Goal: Task Accomplishment & Management: Manage account settings

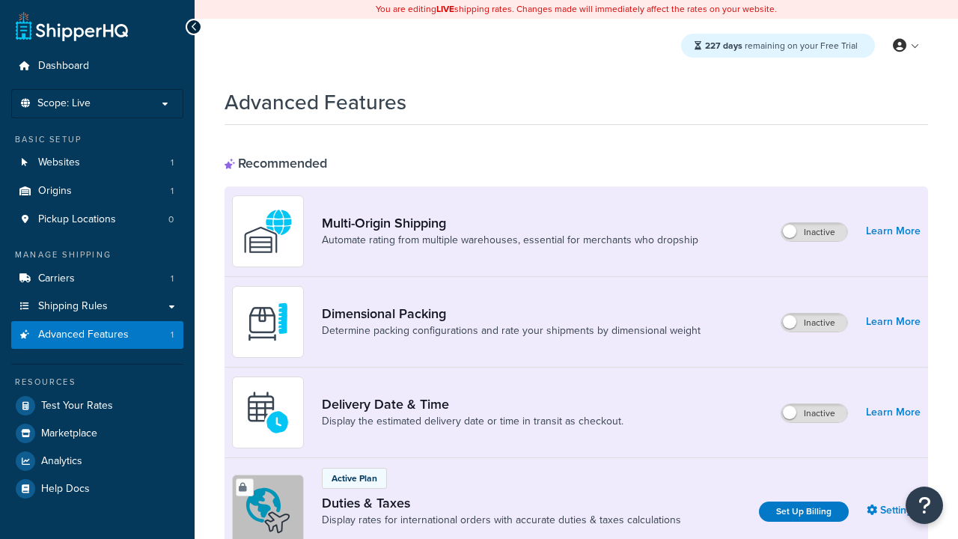
scroll to position [485, 0]
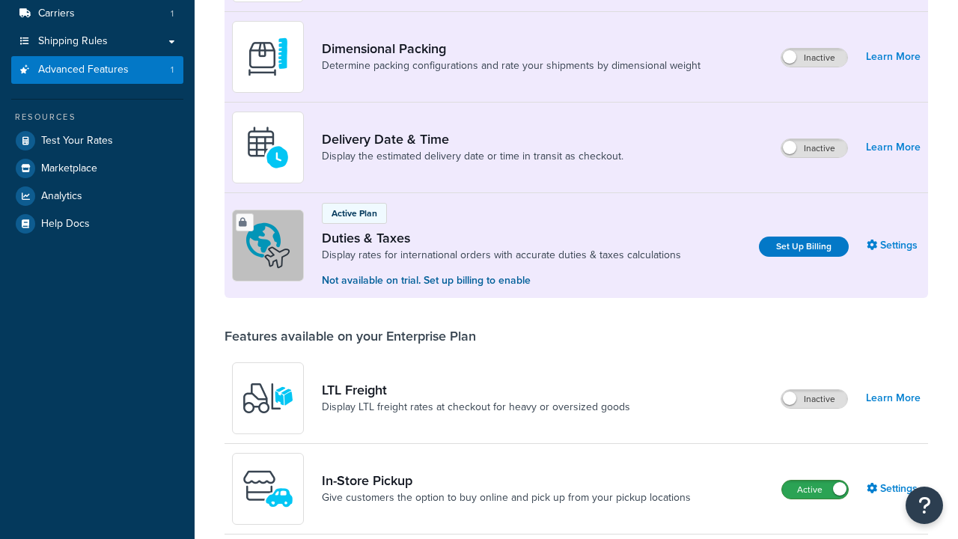
click at [815, 481] on label "Active" at bounding box center [815, 490] width 66 height 18
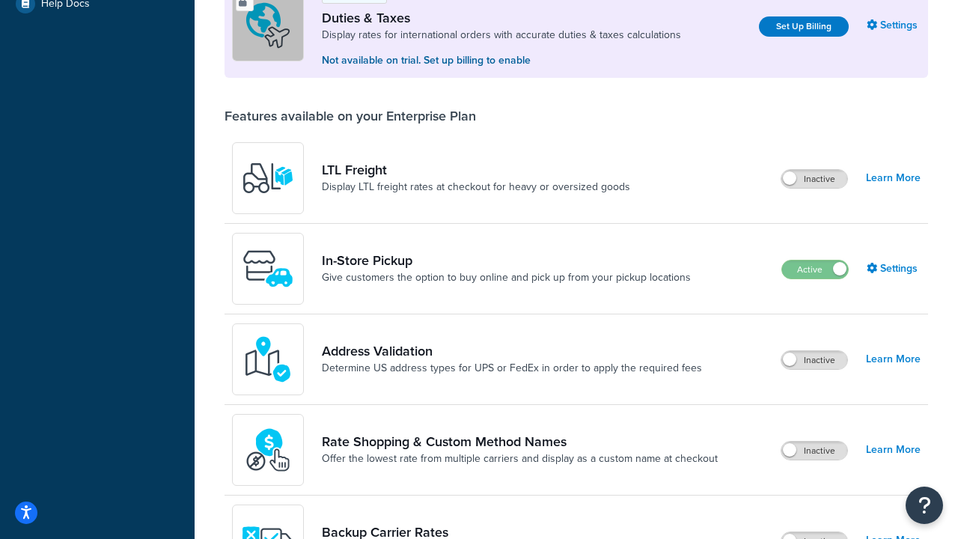
scroll to position [457, 0]
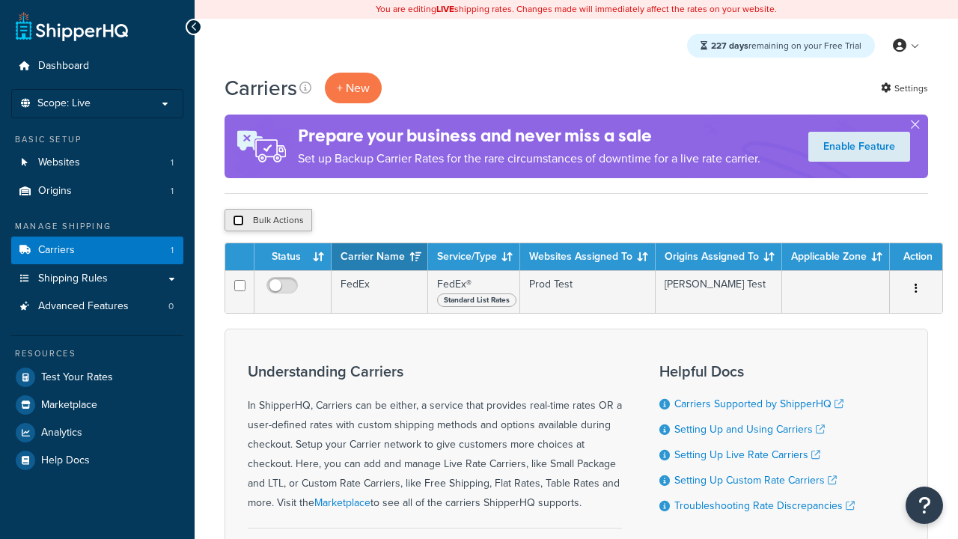
click at [238, 221] on input "checkbox" at bounding box center [238, 220] width 11 height 11
checkbox input "true"
click at [0, 0] on button "Delete" at bounding box center [0, 0] width 0 height 0
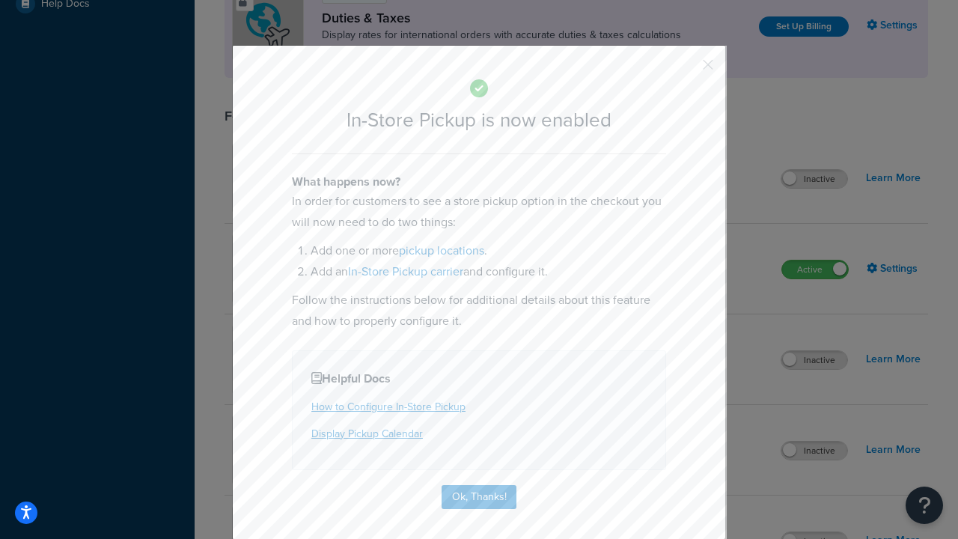
click at [686, 70] on button "button" at bounding box center [686, 70] width 4 height 4
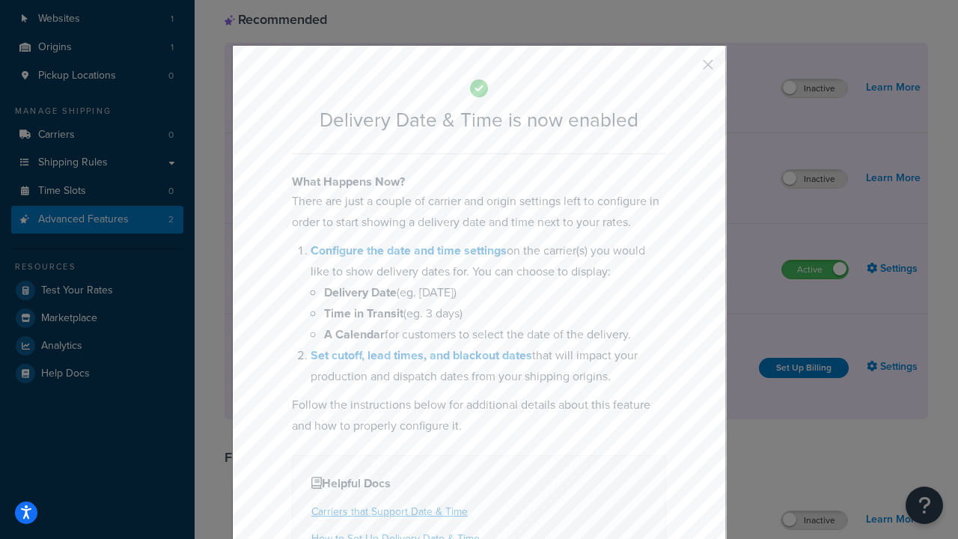
click at [686, 70] on button "button" at bounding box center [686, 70] width 4 height 4
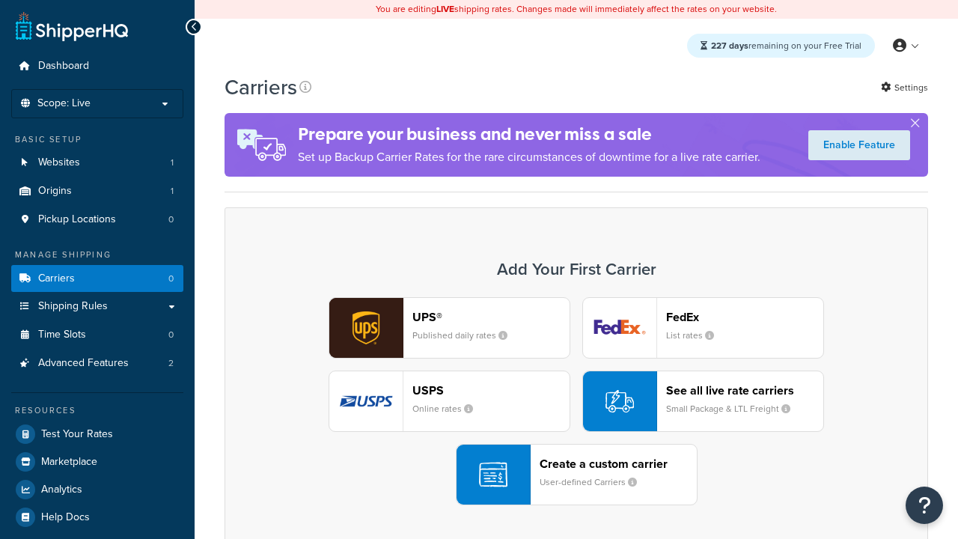
click at [576, 401] on div "UPS® Published daily rates FedEx List rates USPS Online rates See all live rate…" at bounding box center [576, 401] width 672 height 208
click at [576, 475] on div "Create a custom carrier User-defined Carriers" at bounding box center [618, 475] width 157 height 36
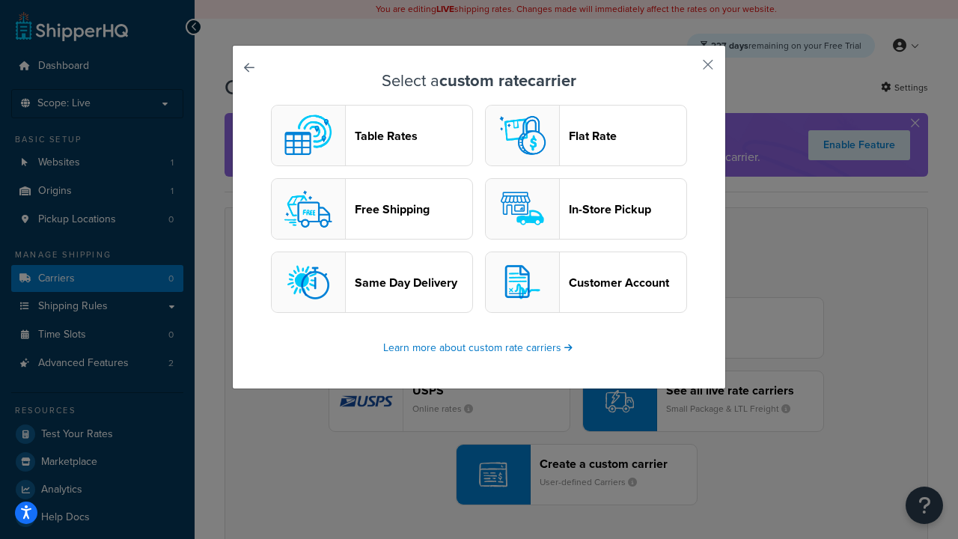
click at [586, 209] on header "In-Store Pickup" at bounding box center [628, 209] width 118 height 14
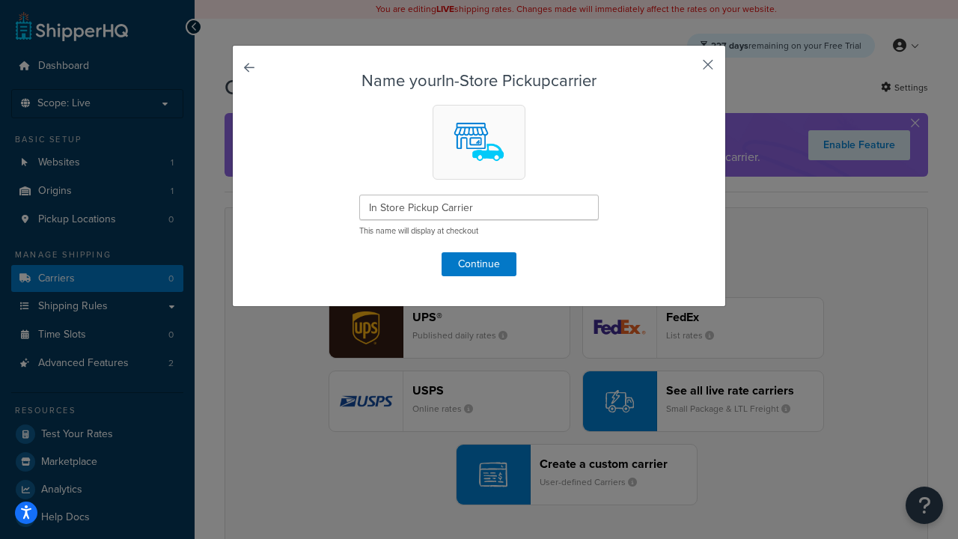
click at [686, 70] on button "button" at bounding box center [686, 70] width 4 height 4
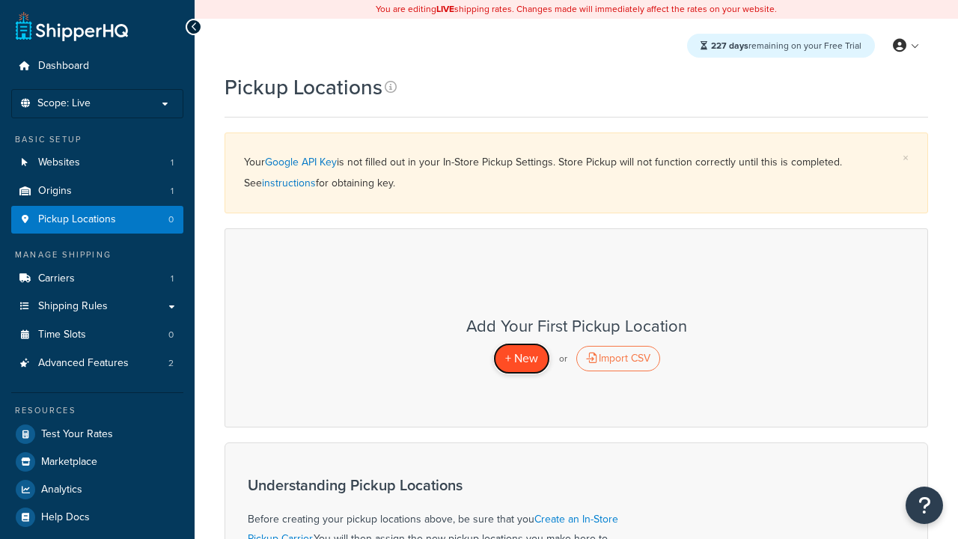
click at [521, 358] on span "+ New" at bounding box center [521, 358] width 33 height 17
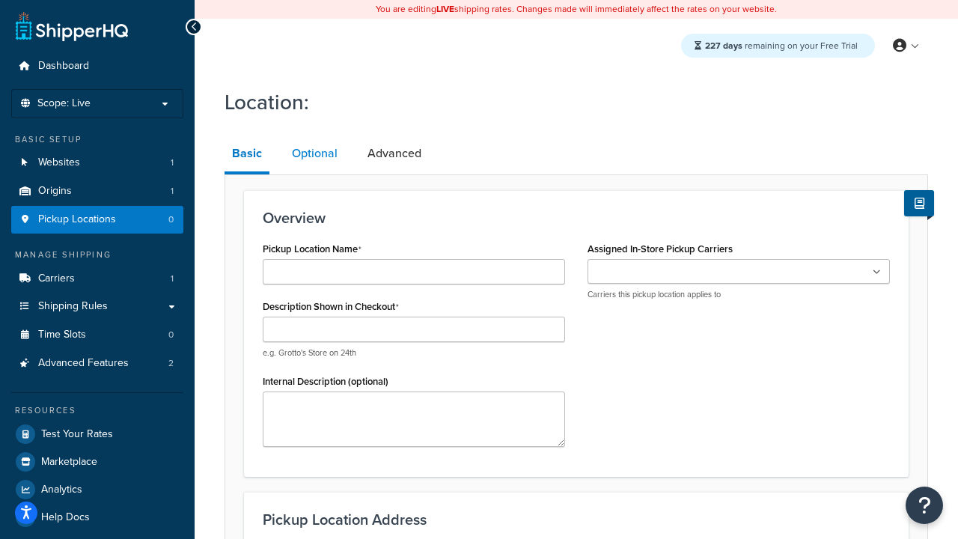
click at [314, 153] on link "Optional" at bounding box center [314, 153] width 61 height 36
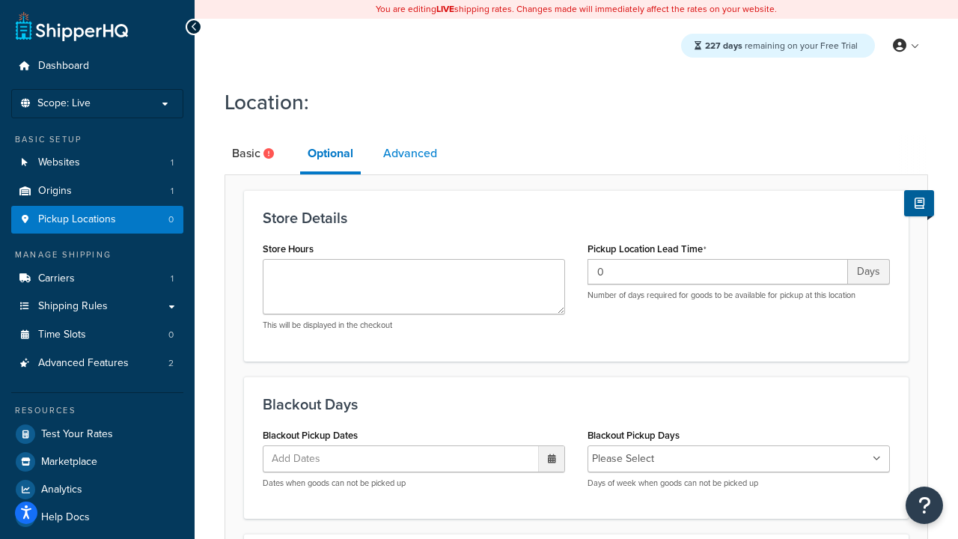
click at [410, 153] on link "Advanced" at bounding box center [410, 153] width 69 height 36
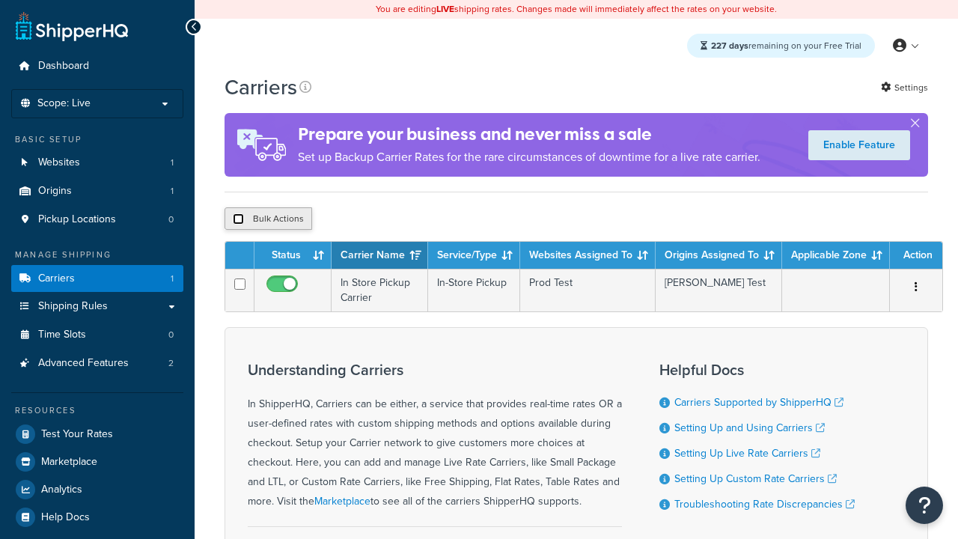
click at [238, 219] on input "checkbox" at bounding box center [238, 218] width 11 height 11
checkbox input "true"
click at [0, 0] on button "Delete" at bounding box center [0, 0] width 0 height 0
